Goal: Task Accomplishment & Management: Manage account settings

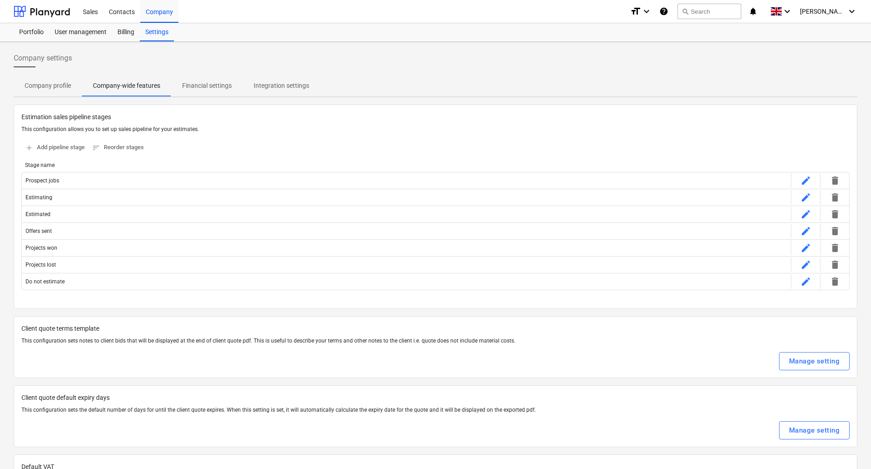
scroll to position [1083, 0]
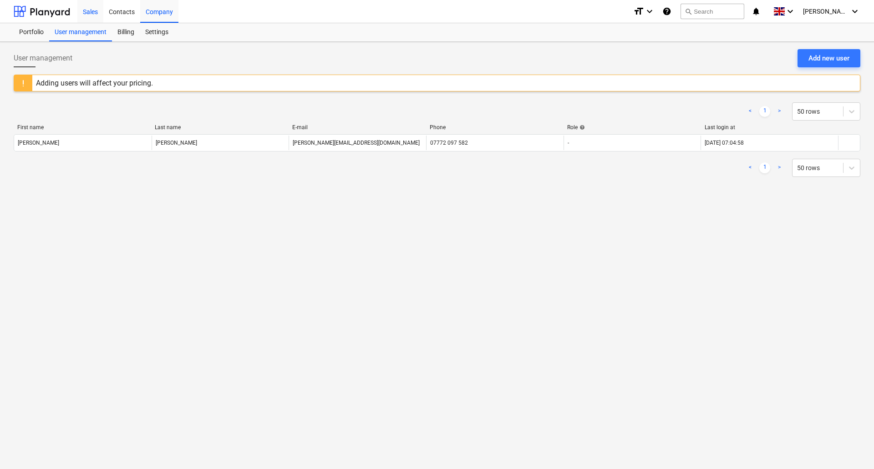
click at [87, 11] on div "Sales" at bounding box center [90, 11] width 26 height 23
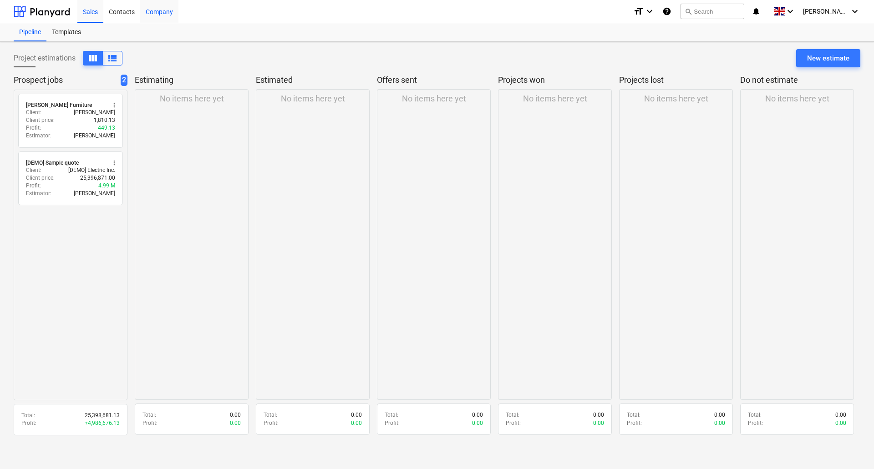
click at [154, 10] on div "Company" at bounding box center [159, 11] width 38 height 23
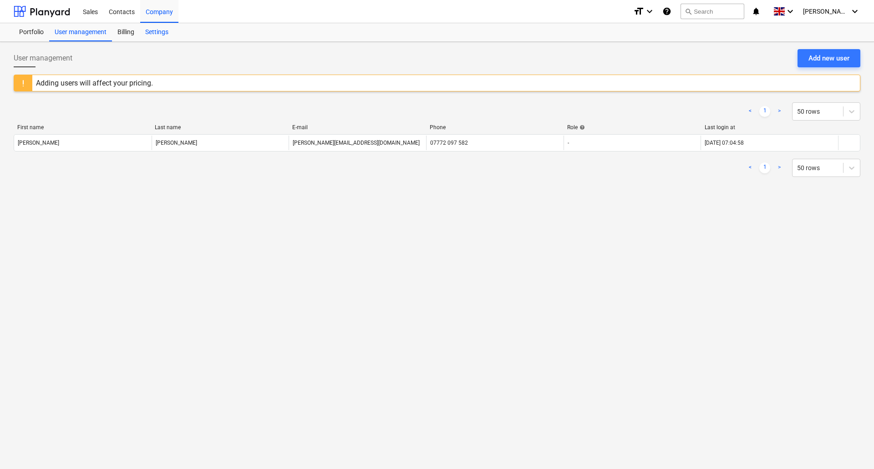
click at [161, 31] on div "Settings" at bounding box center [157, 32] width 34 height 18
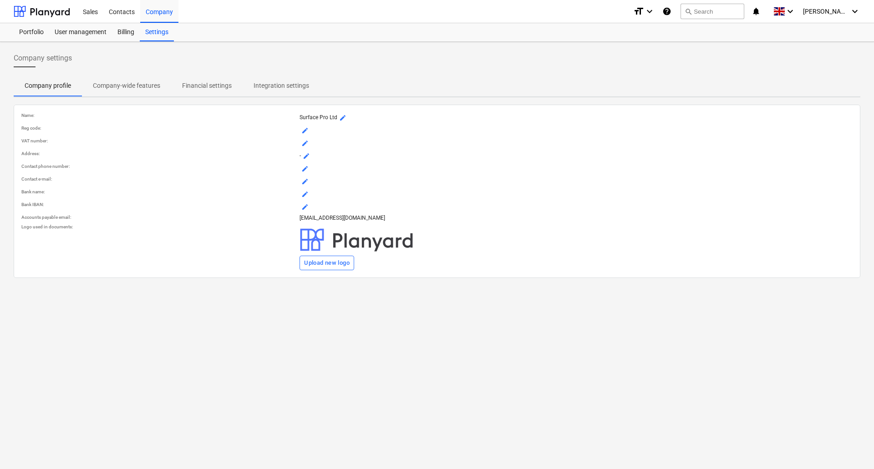
click at [135, 86] on p "Company-wide features" at bounding box center [126, 86] width 67 height 10
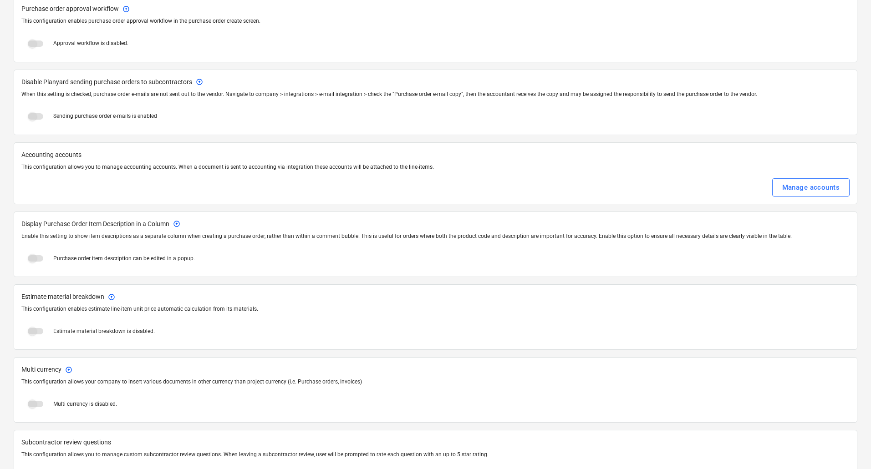
scroll to position [1083, 0]
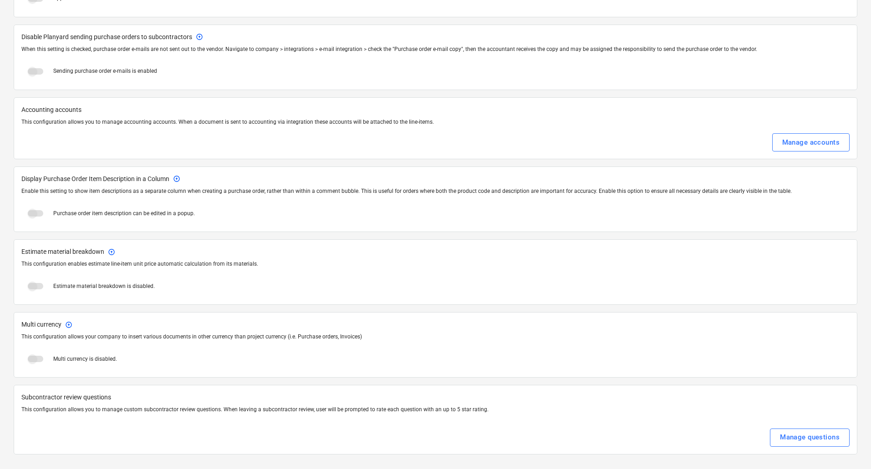
click at [35, 287] on span at bounding box center [35, 286] width 15 height 6
click at [33, 287] on span at bounding box center [35, 286] width 15 height 6
click at [32, 287] on span at bounding box center [35, 286] width 15 height 6
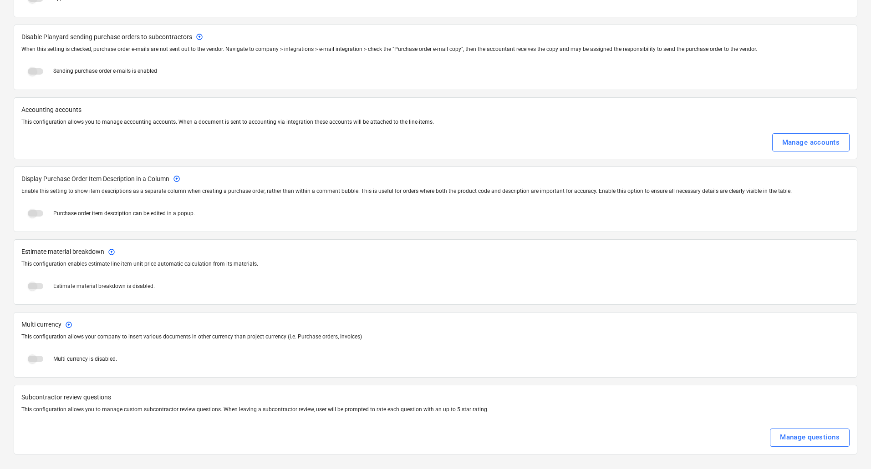
click at [32, 287] on span at bounding box center [35, 286] width 15 height 6
drag, startPoint x: 32, startPoint y: 287, endPoint x: 106, endPoint y: 286, distance: 73.3
click at [106, 286] on div "Estimate material breakdown is disabled." at bounding box center [435, 286] width 828 height 22
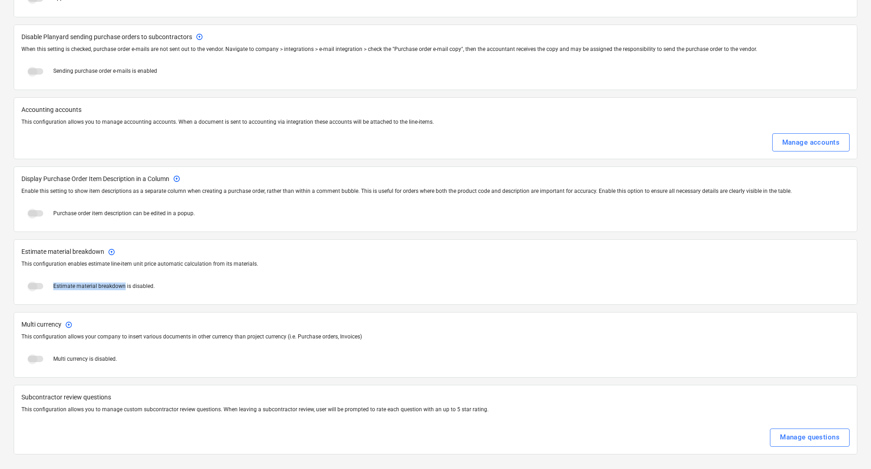
click at [32, 287] on span at bounding box center [35, 286] width 15 height 6
click at [36, 285] on span at bounding box center [35, 286] width 15 height 6
click at [109, 253] on span "arrow_circle_up" at bounding box center [111, 252] width 7 height 7
click at [36, 286] on span at bounding box center [35, 286] width 15 height 6
click at [34, 286] on span at bounding box center [35, 286] width 15 height 6
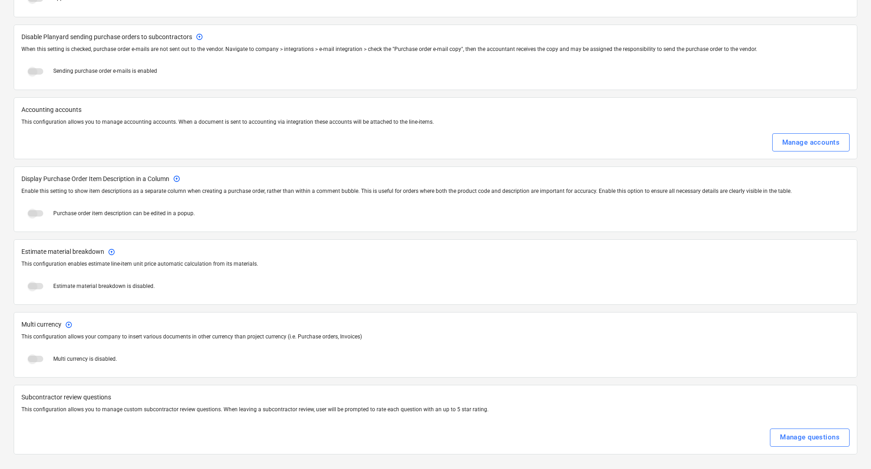
click at [34, 286] on span at bounding box center [35, 286] width 15 height 6
click at [33, 282] on span at bounding box center [35, 286] width 28 height 22
click at [30, 285] on span at bounding box center [35, 286] width 15 height 6
click at [31, 285] on span at bounding box center [35, 286] width 15 height 6
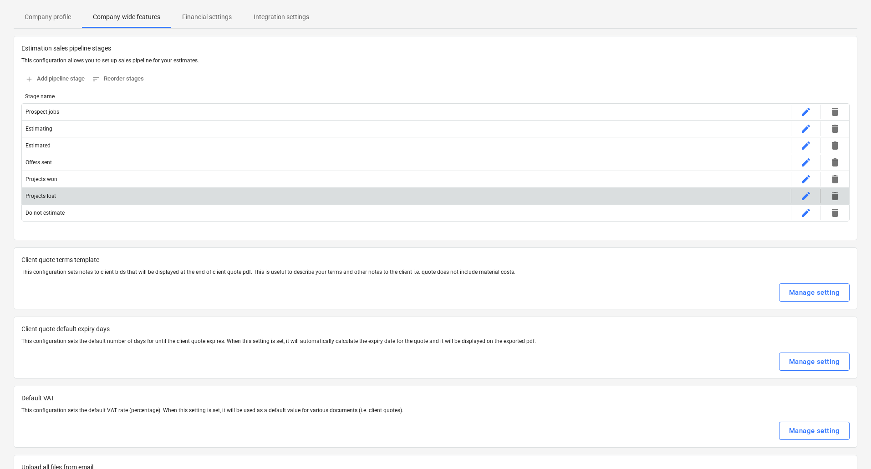
scroll to position [0, 0]
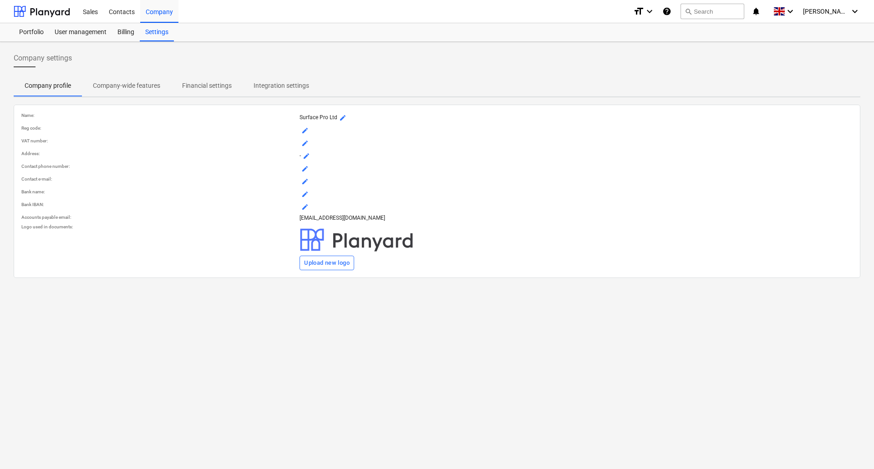
click at [118, 86] on p "Company-wide features" at bounding box center [126, 86] width 67 height 10
